Goal: Task Accomplishment & Management: Manage account settings

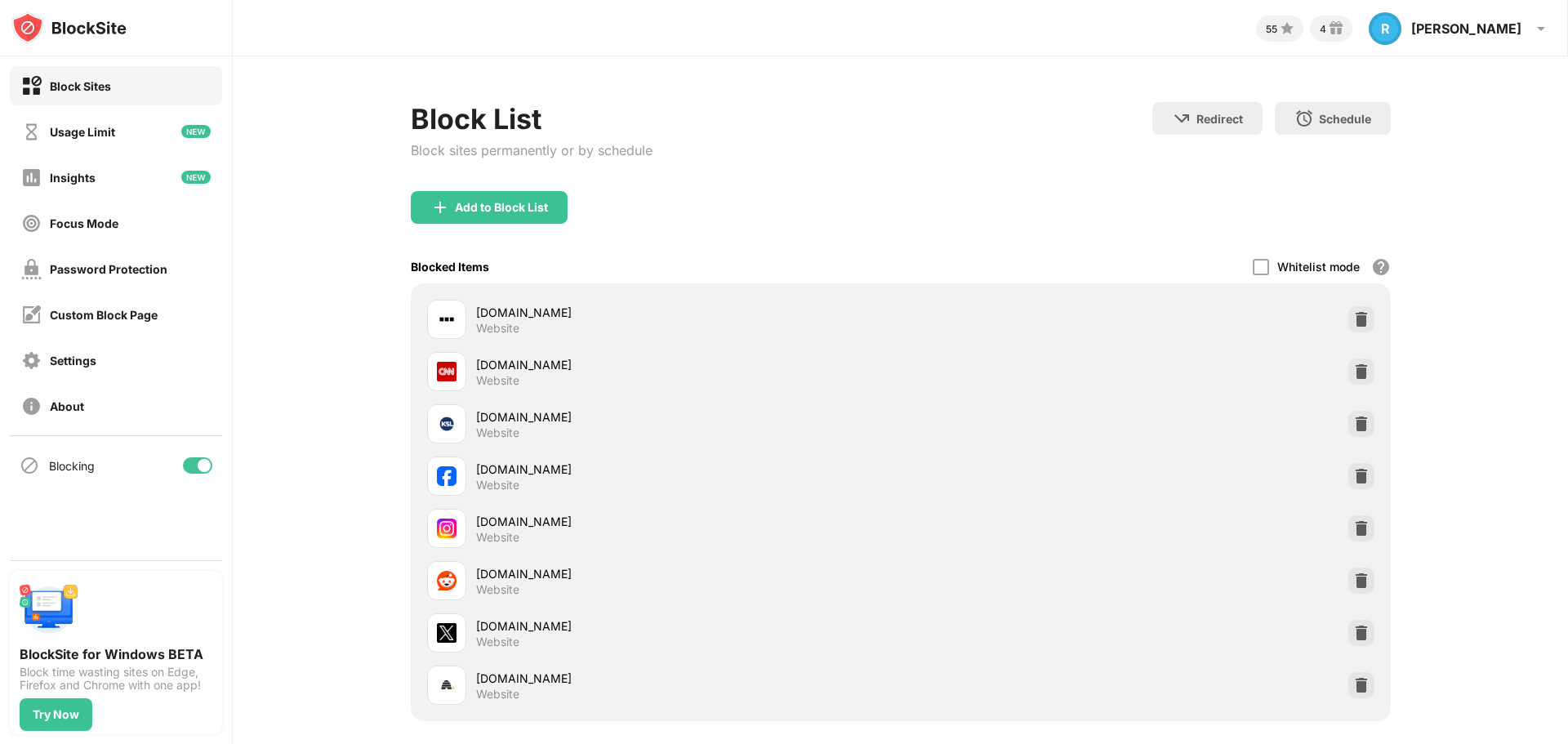
click at [196, 467] on div at bounding box center [198, 466] width 30 height 16
click at [205, 471] on div at bounding box center [198, 466] width 30 height 16
